Goal: Obtain resource: Obtain resource

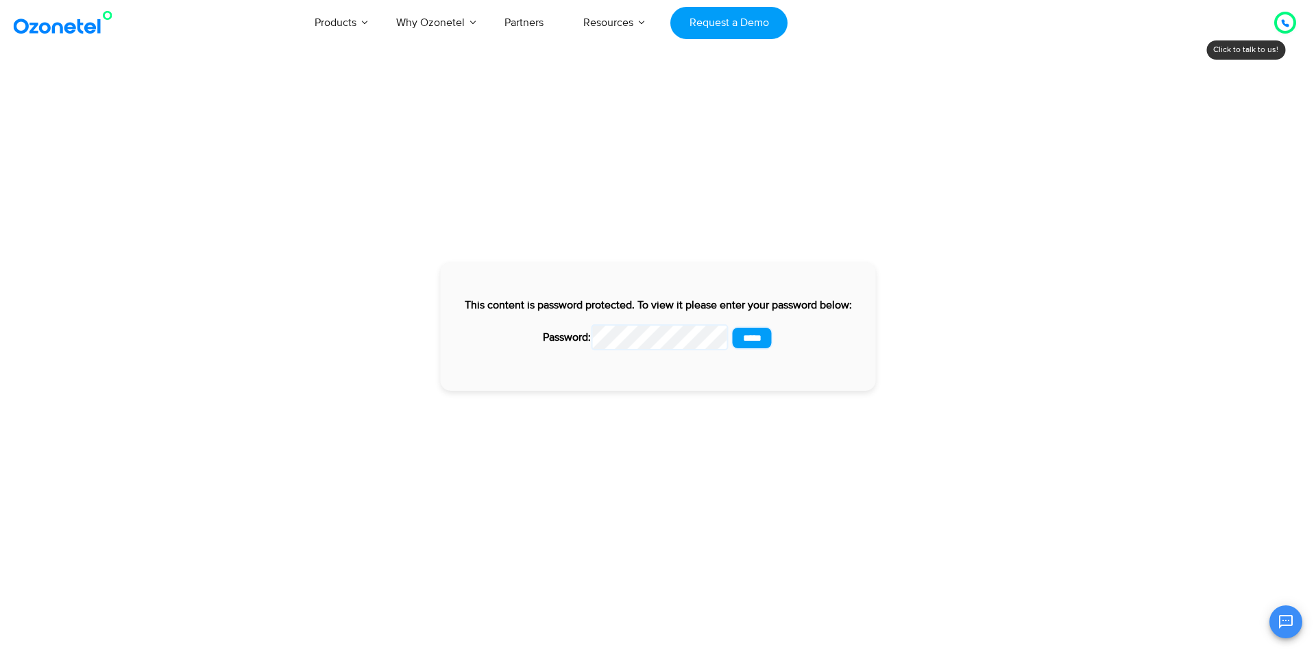
click at [731, 326] on input "*****" at bounding box center [752, 337] width 42 height 23
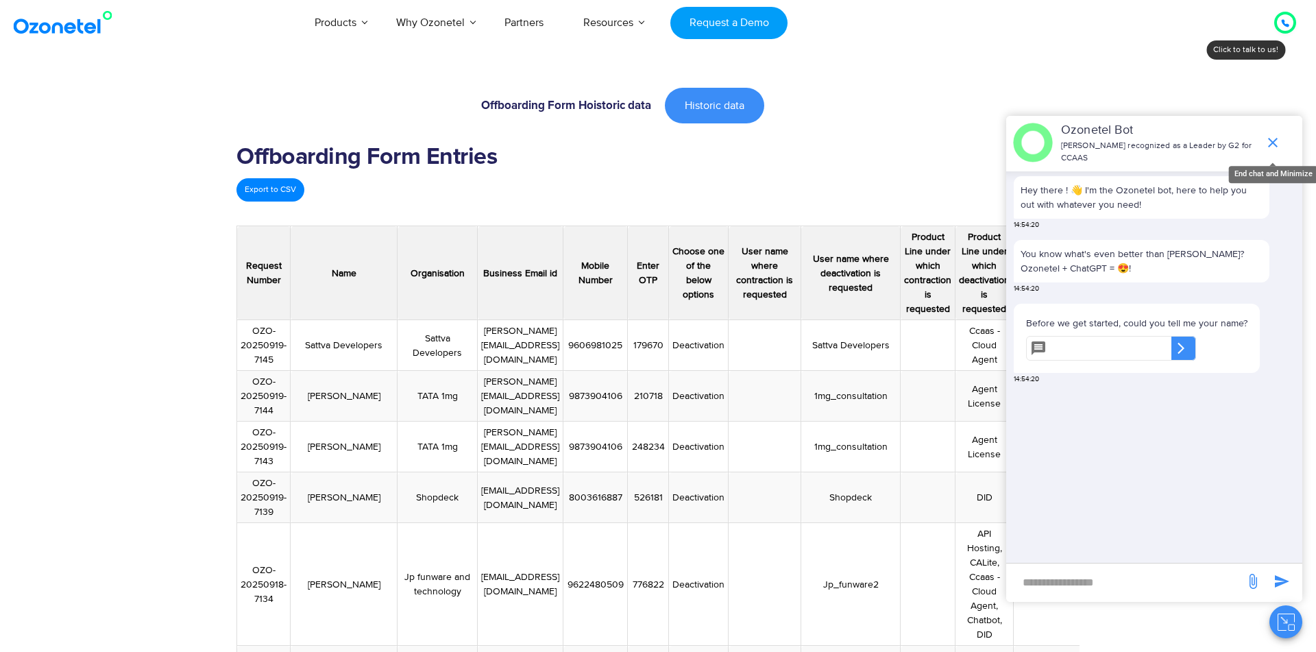
click at [1267, 136] on icon "end chat or minimize" at bounding box center [1273, 142] width 16 height 16
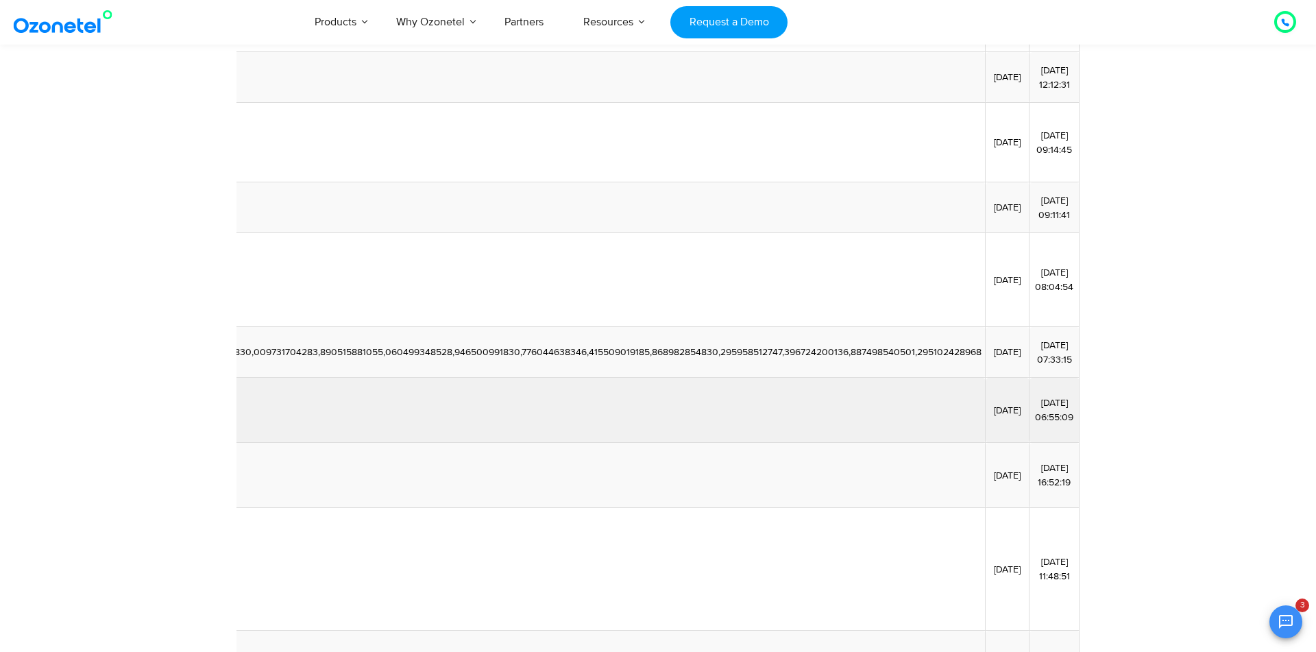
scroll to position [0, 10764]
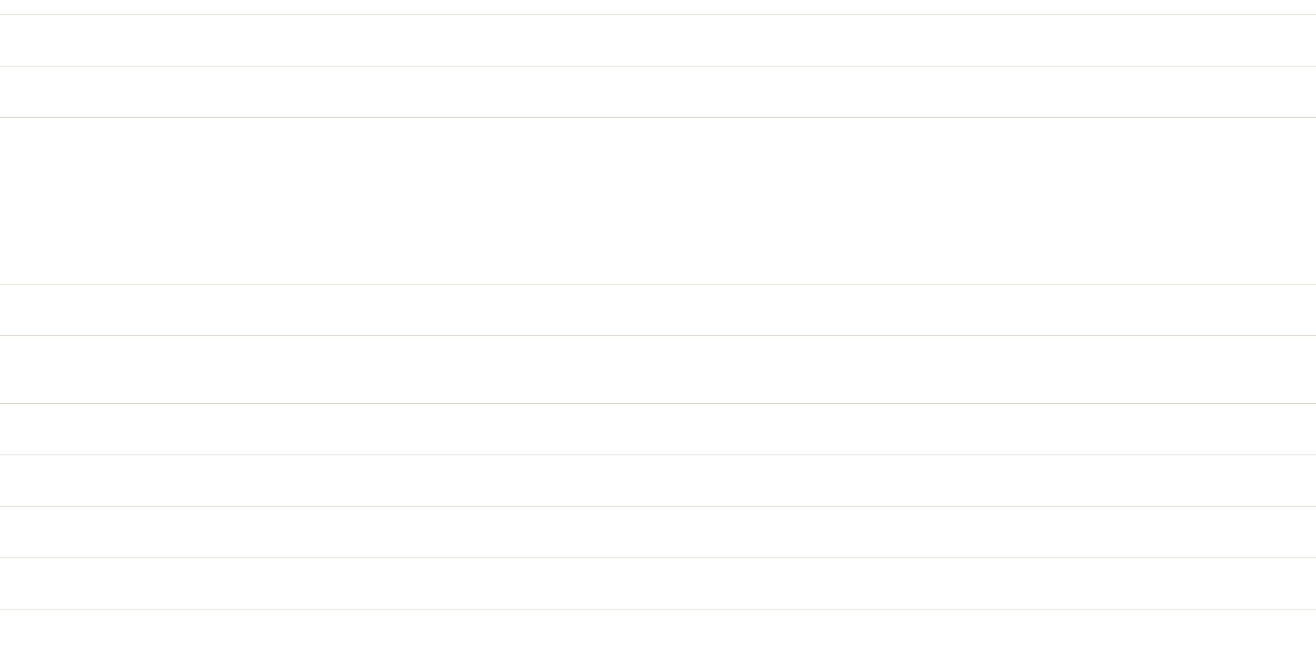
scroll to position [7596, 5538]
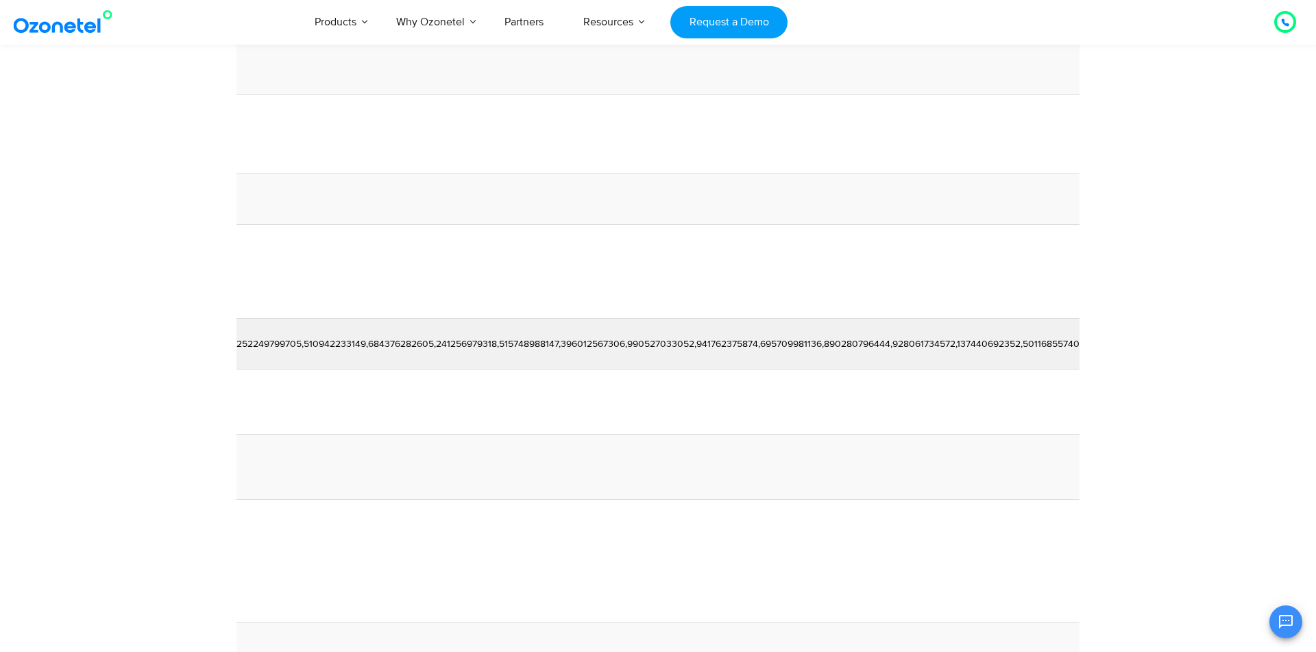
scroll to position [0, 10029]
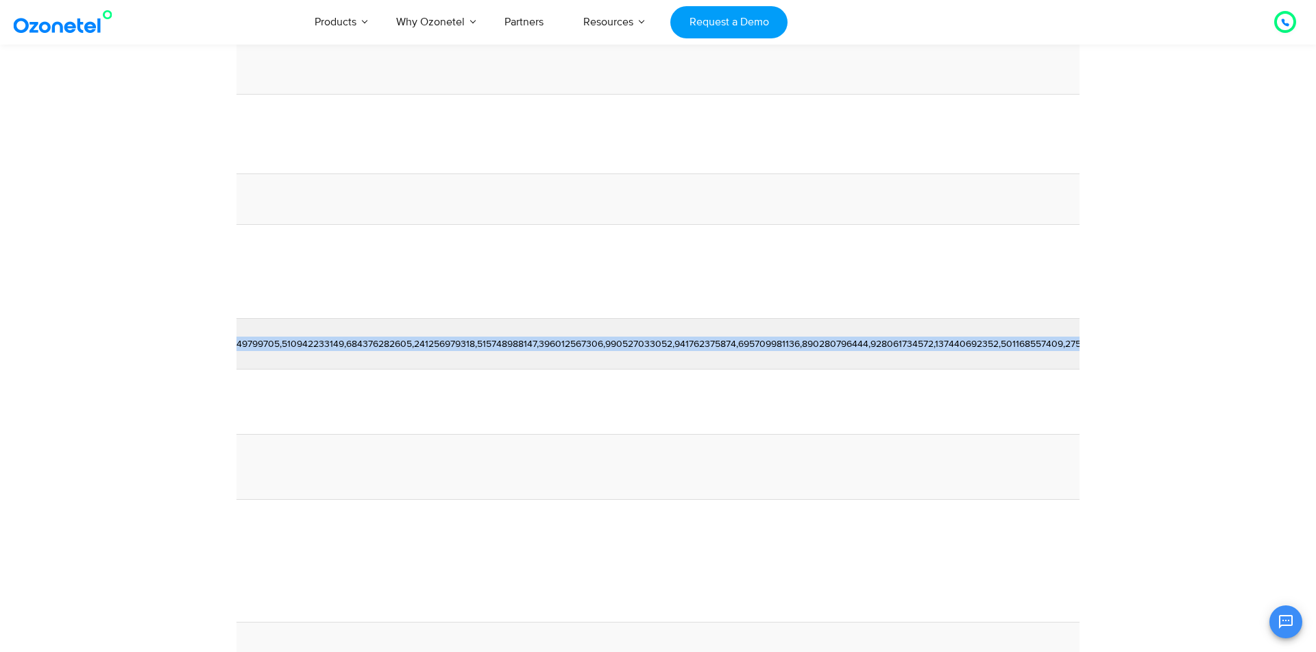
copy td "918042265267,918042265273,918042265277,918047154087,918047154089,918047154091,9…"
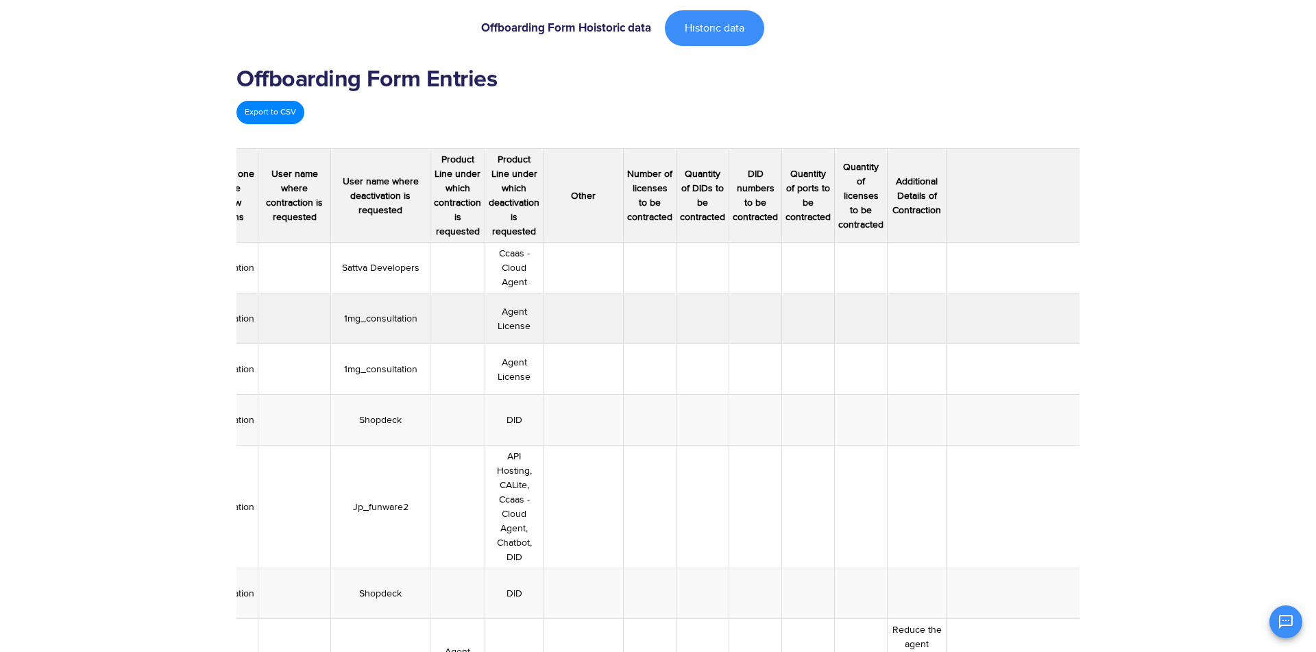
scroll to position [0, 0]
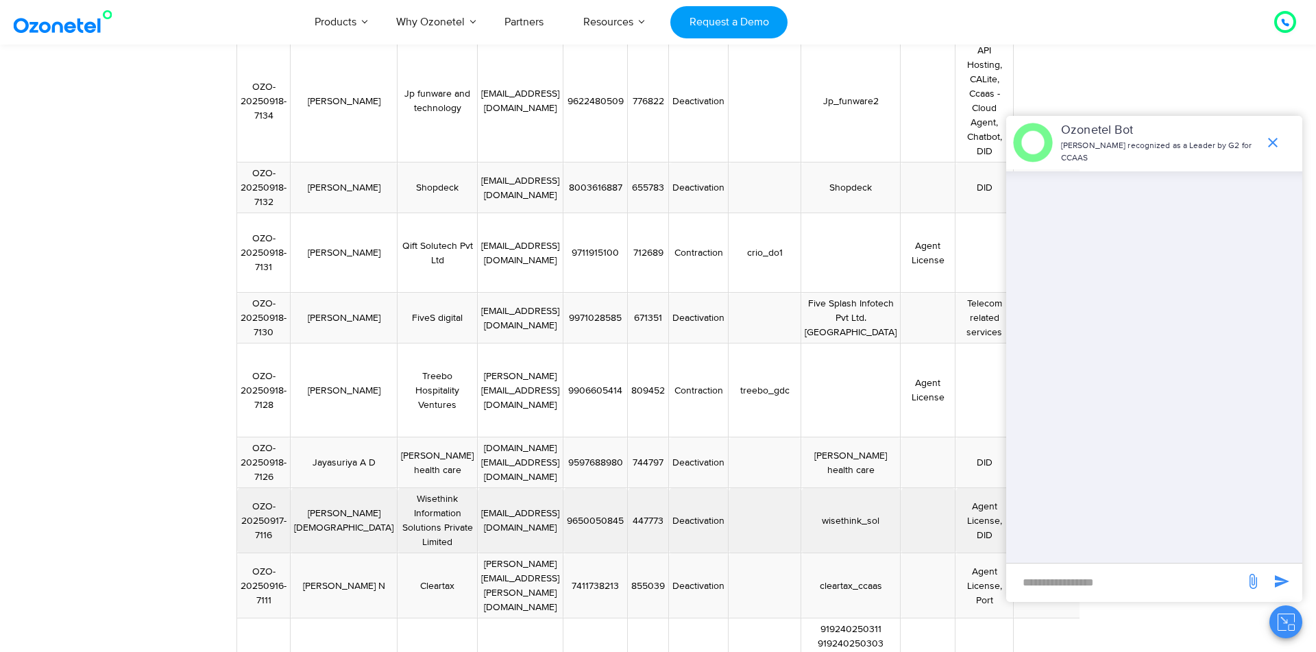
scroll to position [480, 0]
